Goal: Transaction & Acquisition: Purchase product/service

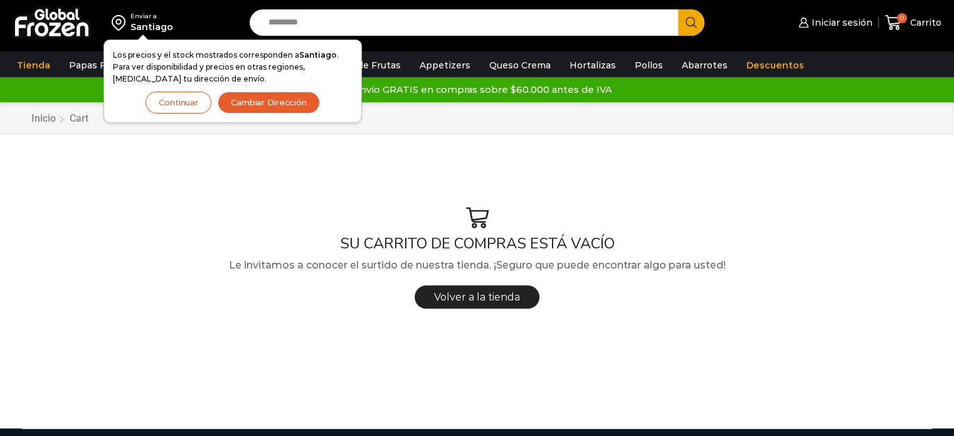
click at [189, 102] on button "Continuar" at bounding box center [178, 103] width 66 height 22
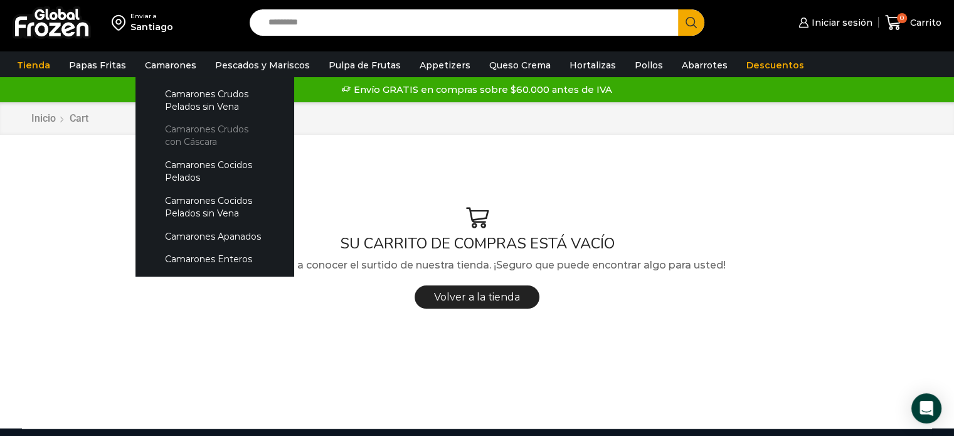
click at [213, 132] on link "Camarones Crudos con Cáscara" at bounding box center [214, 136] width 133 height 36
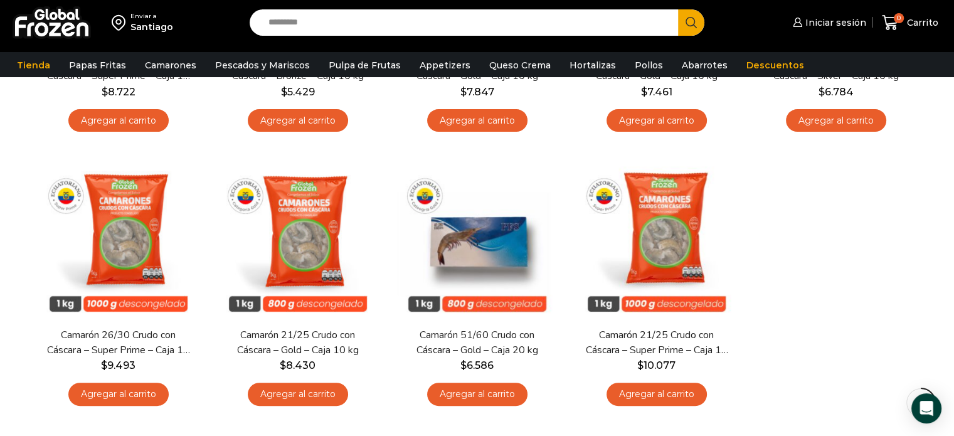
scroll to position [308, 0]
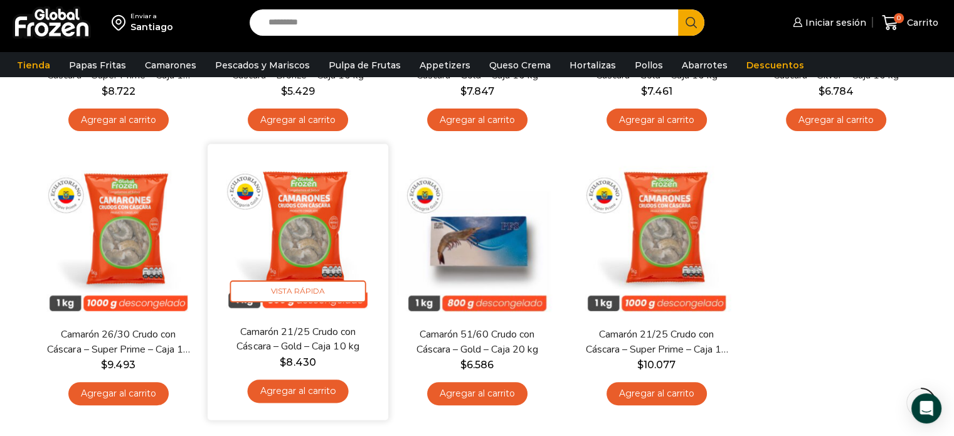
click at [306, 391] on link "Agregar al carrito" at bounding box center [297, 390] width 101 height 23
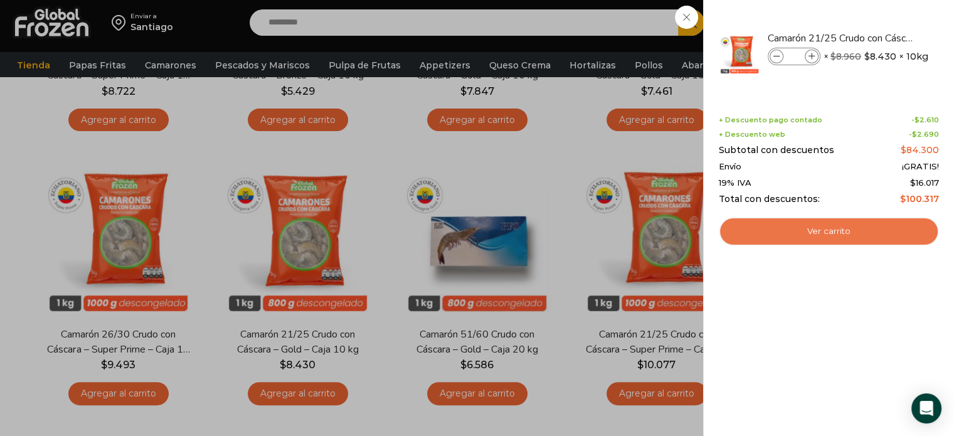
click at [833, 231] on link "Ver carrito" at bounding box center [828, 231] width 220 height 29
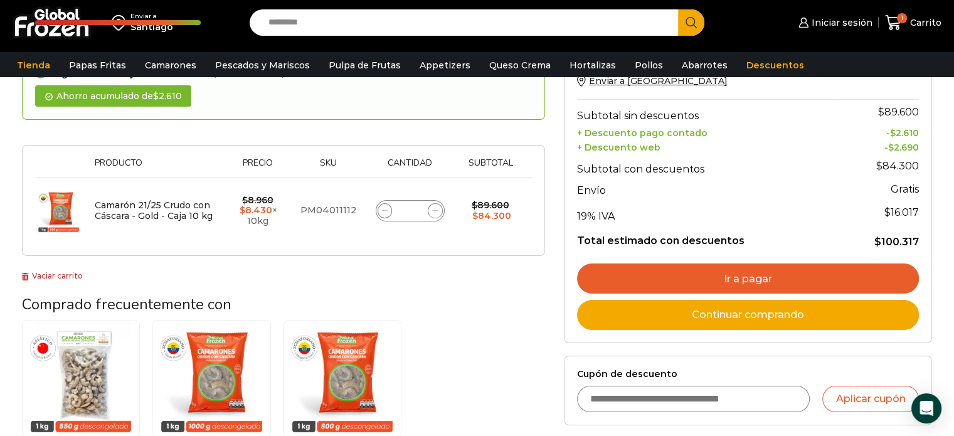
scroll to position [145, 0]
click at [769, 275] on link "Ir a pagar" at bounding box center [748, 278] width 342 height 30
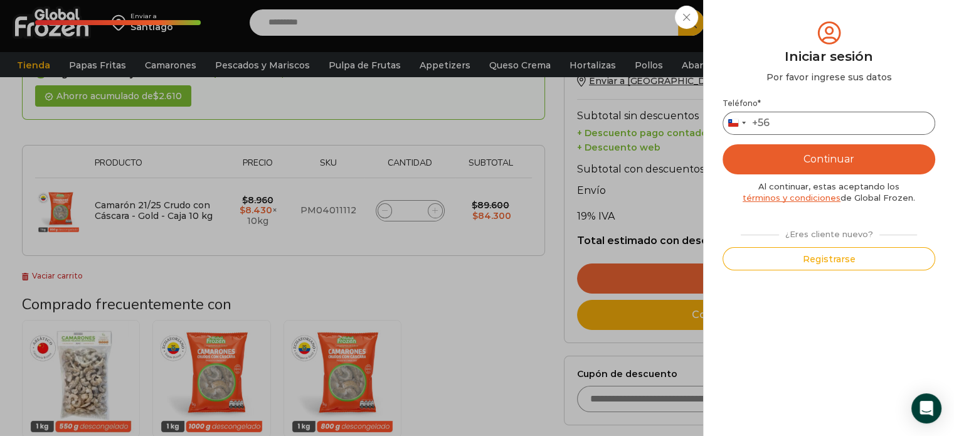
click at [807, 112] on input "Teléfono *" at bounding box center [828, 123] width 213 height 23
type input "*********"
click at [809, 166] on button "Continuar" at bounding box center [828, 159] width 213 height 30
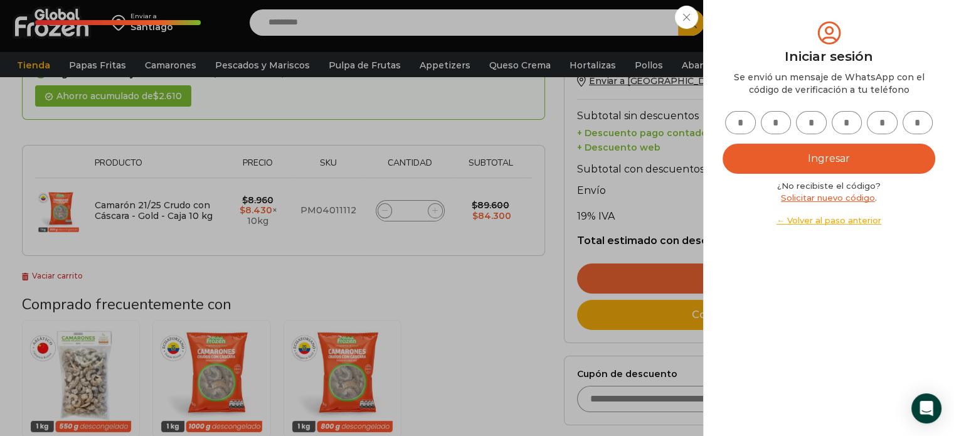
click at [742, 123] on input "text" at bounding box center [740, 122] width 31 height 23
type input "*"
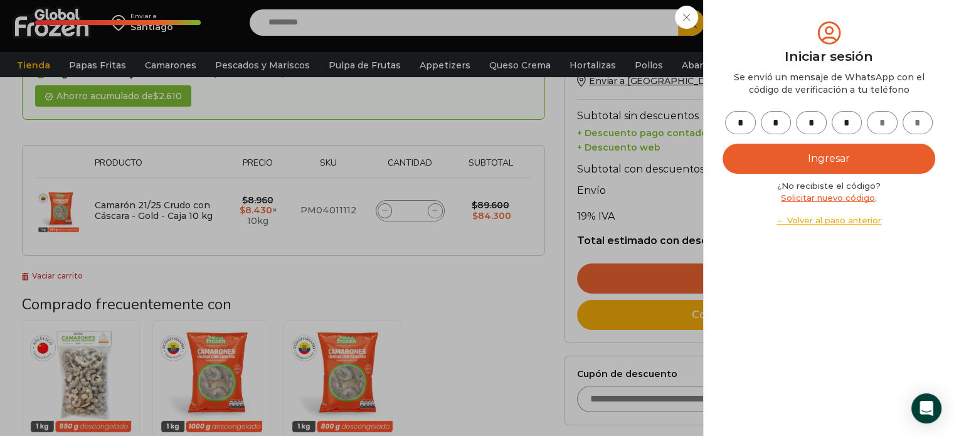
type input "*"
click at [826, 163] on button "Ingresar" at bounding box center [828, 159] width 213 height 30
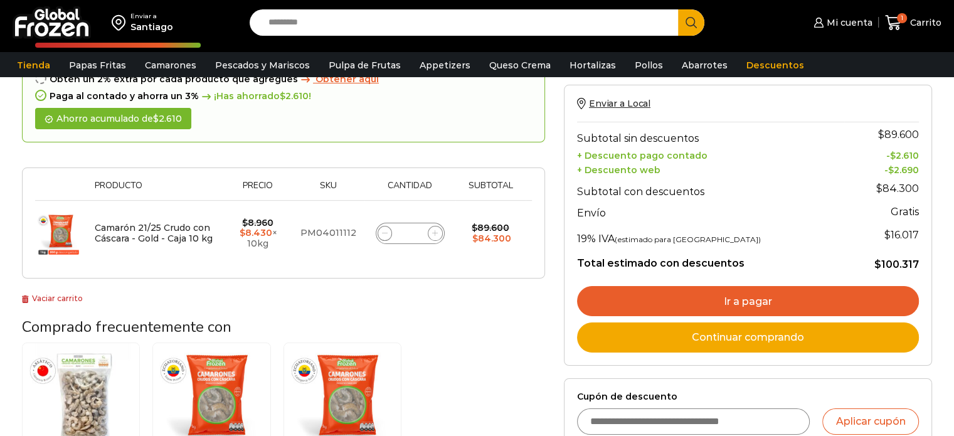
scroll to position [120, 0]
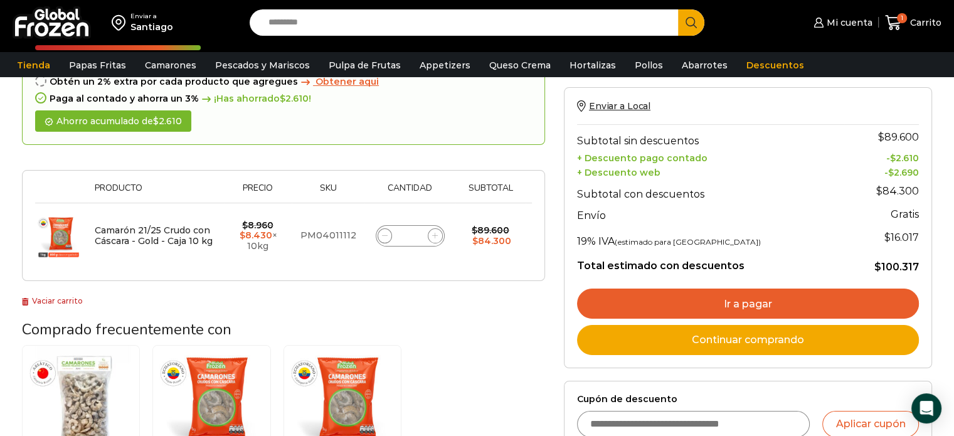
click at [804, 297] on link "Ir a pagar" at bounding box center [748, 303] width 342 height 30
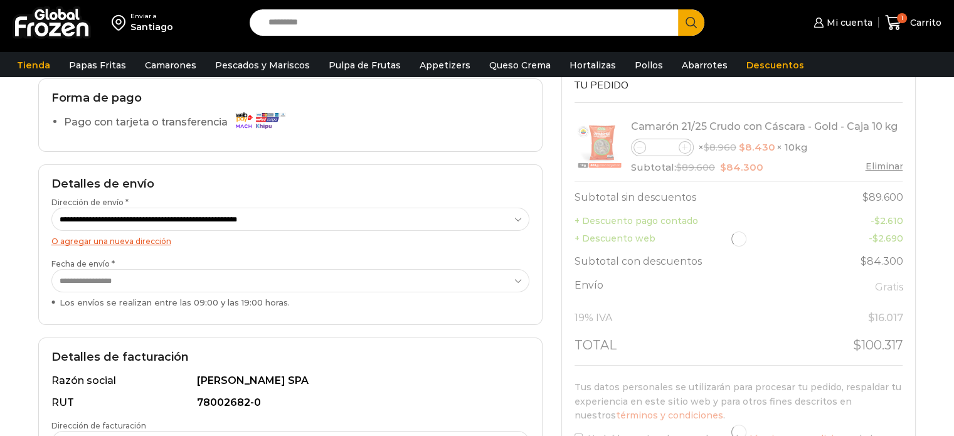
scroll to position [100, 0]
click at [399, 276] on select "**********" at bounding box center [290, 279] width 478 height 23
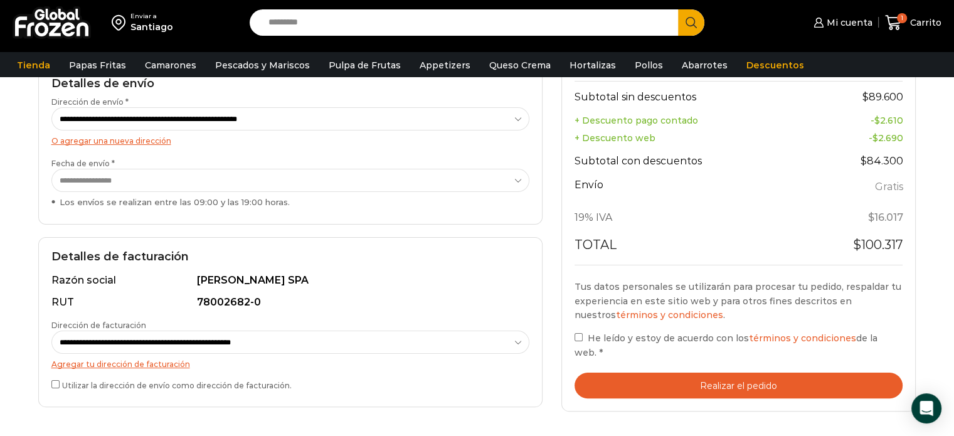
scroll to position [205, 0]
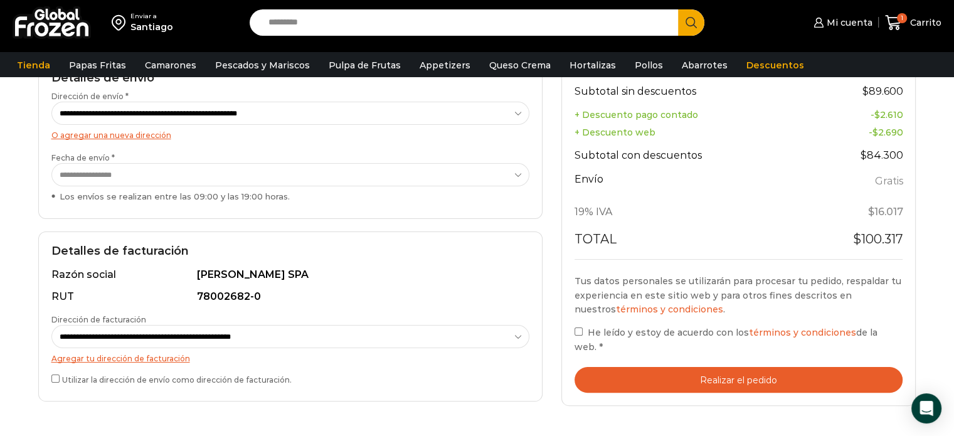
click at [643, 367] on button "Realizar el pedido" at bounding box center [738, 380] width 329 height 26
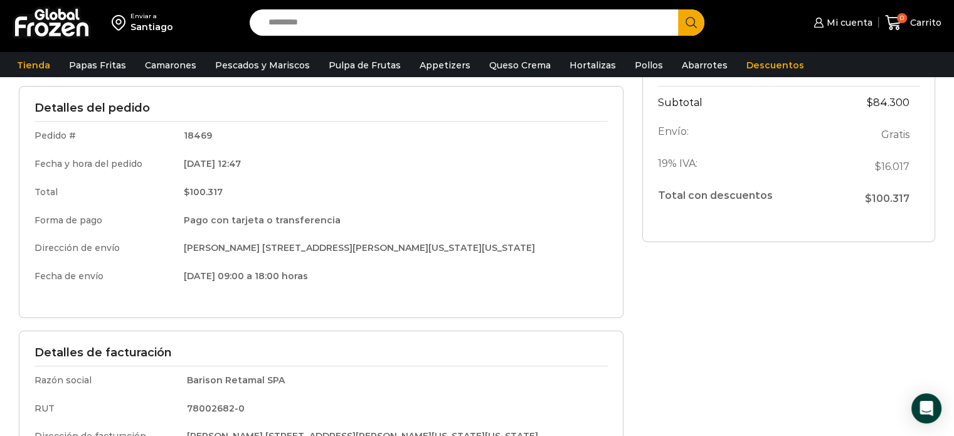
scroll to position [191, 0]
